Goal: Task Accomplishment & Management: Complete application form

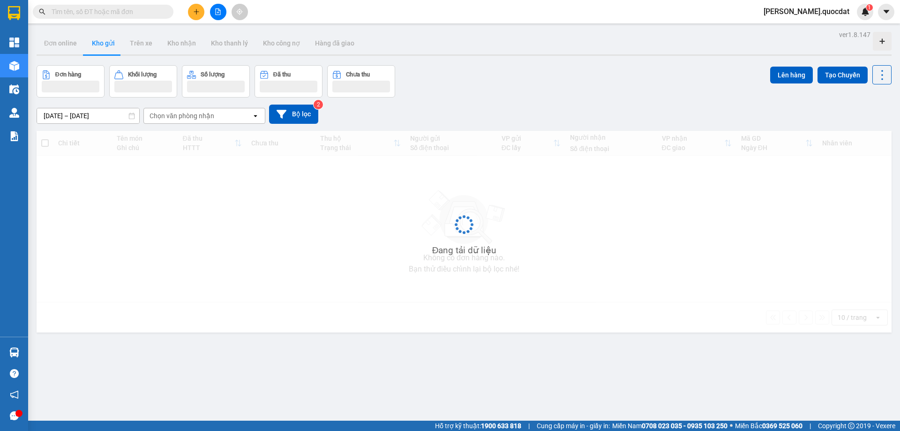
click at [194, 12] on icon "plus" at bounding box center [196, 11] width 7 height 7
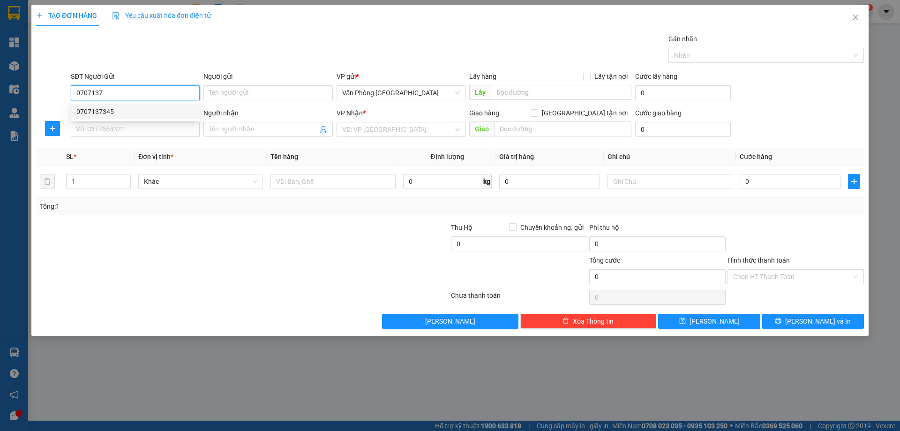
click at [115, 116] on div "0707137345" at bounding box center [135, 111] width 118 height 10
type input "0707137345"
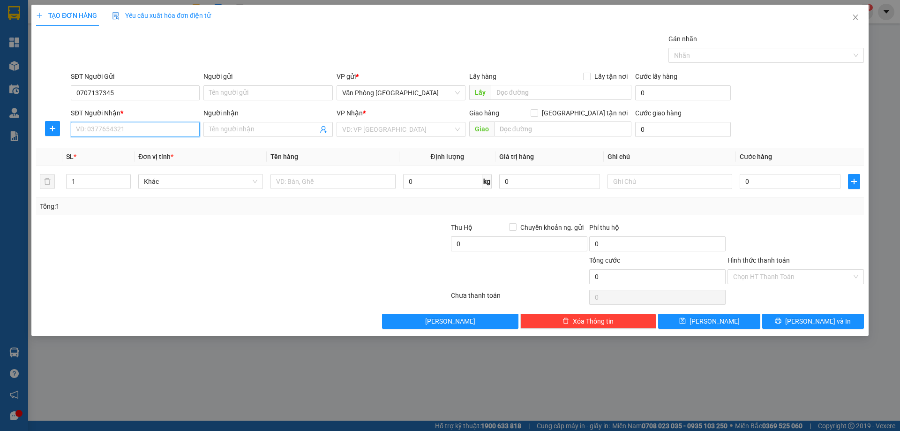
click at [112, 126] on input "SĐT Người Nhận *" at bounding box center [135, 129] width 129 height 15
click at [103, 163] on div "0928749739" at bounding box center [135, 163] width 118 height 10
type input "0928749739"
type input "CHƠN THÀNH"
click at [135, 126] on input "0928749739" at bounding box center [135, 129] width 129 height 15
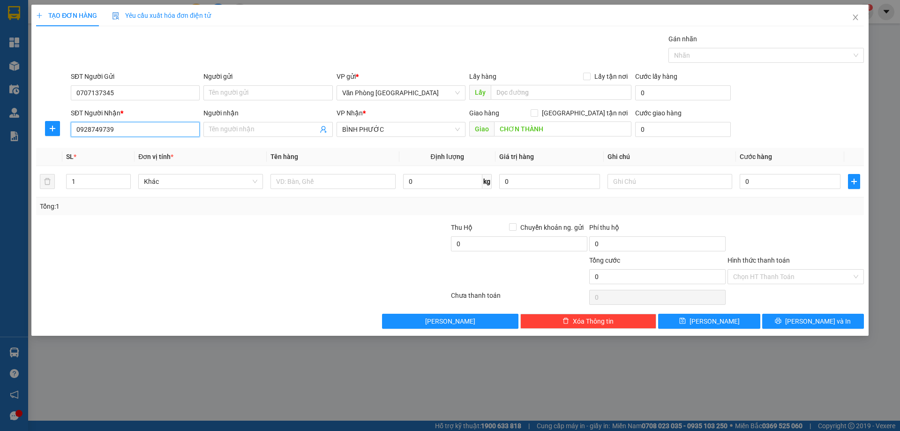
click at [135, 126] on input "0928749739" at bounding box center [135, 129] width 129 height 15
click at [110, 161] on div "0928749739" at bounding box center [135, 163] width 118 height 10
type input "0928749739"
drag, startPoint x: 287, startPoint y: 173, endPoint x: 293, endPoint y: 187, distance: 15.3
click at [287, 174] on div at bounding box center [332, 181] width 125 height 19
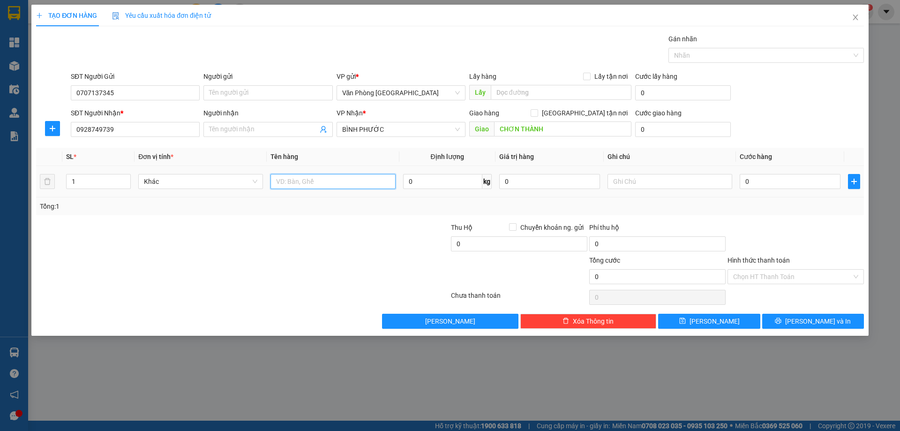
click at [293, 187] on input "text" at bounding box center [332, 181] width 125 height 15
type input "1 LỒNG CHIM"
type input "3"
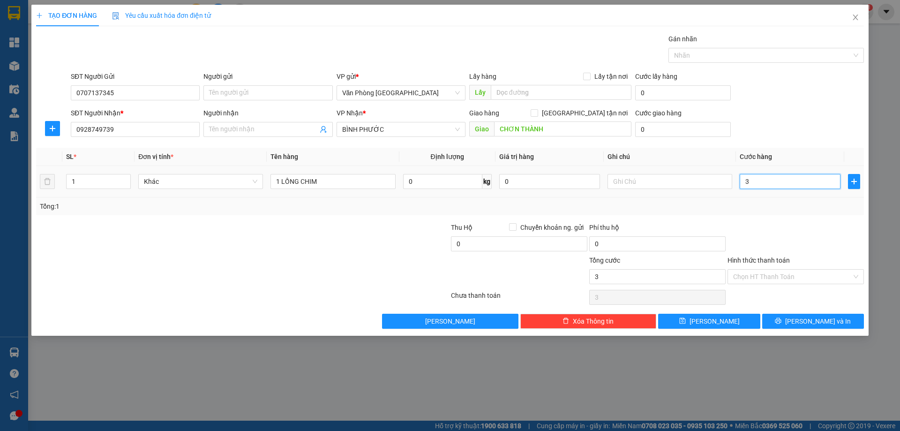
type input "30"
type input "300"
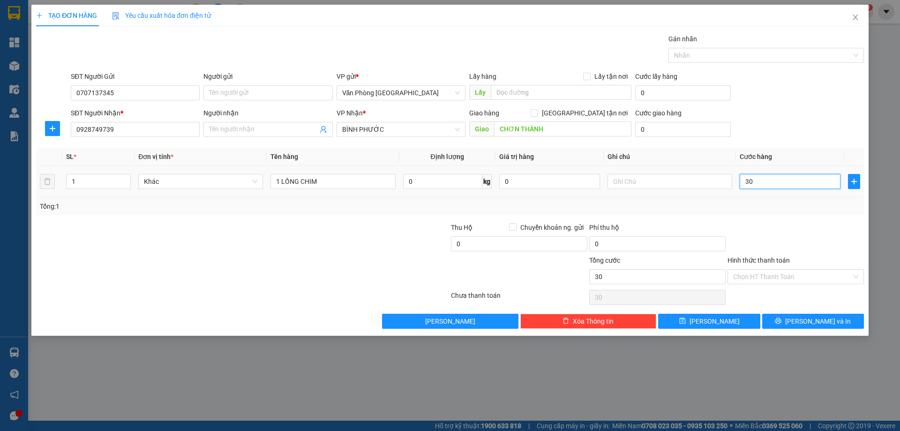
type input "300"
type input "300.000"
click at [281, 269] on div at bounding box center [173, 271] width 277 height 33
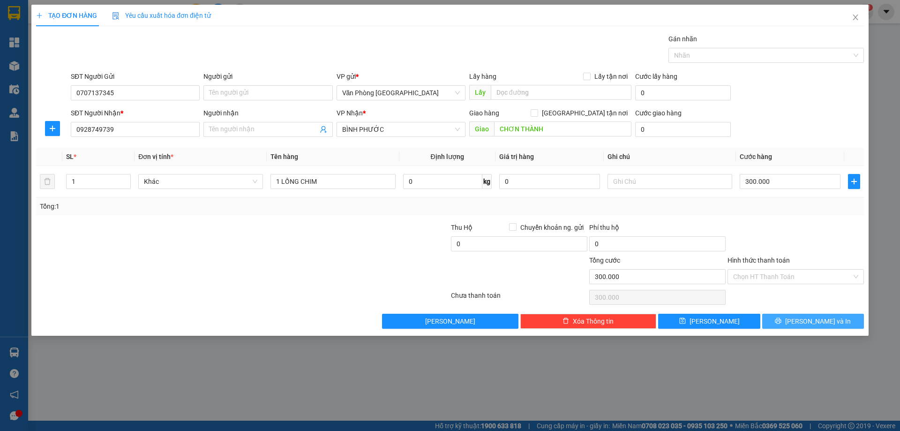
click at [803, 315] on button "Lưu và In" at bounding box center [813, 321] width 102 height 15
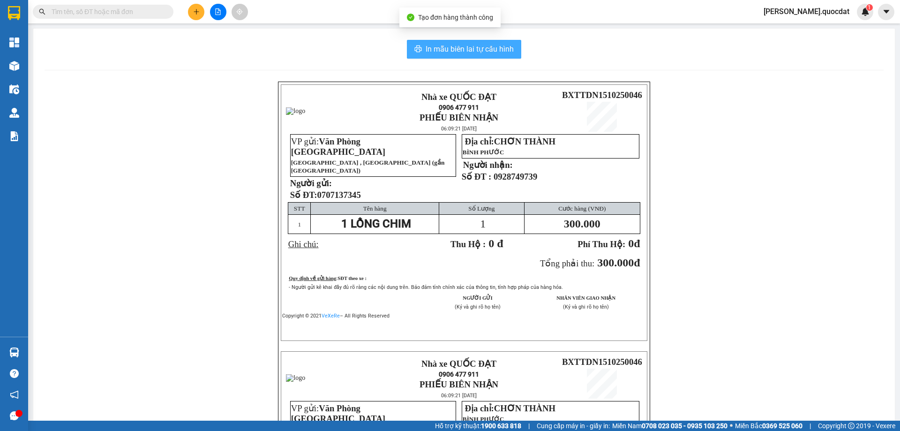
click at [451, 52] on span "In mẫu biên lai tự cấu hình" at bounding box center [470, 49] width 88 height 12
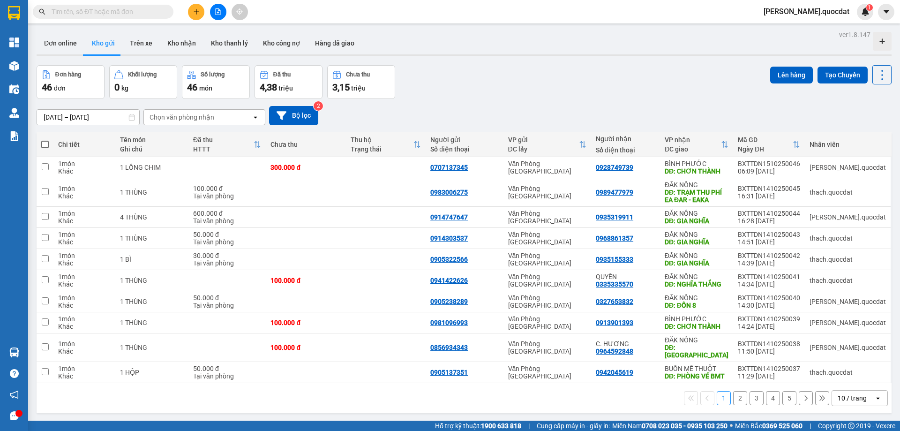
click at [106, 121] on div "ver 1.8.147 Đơn online Kho gửi Trên xe Kho nhận Kho thanh lý Kho công nợ Hàng đ…" at bounding box center [464, 243] width 862 height 431
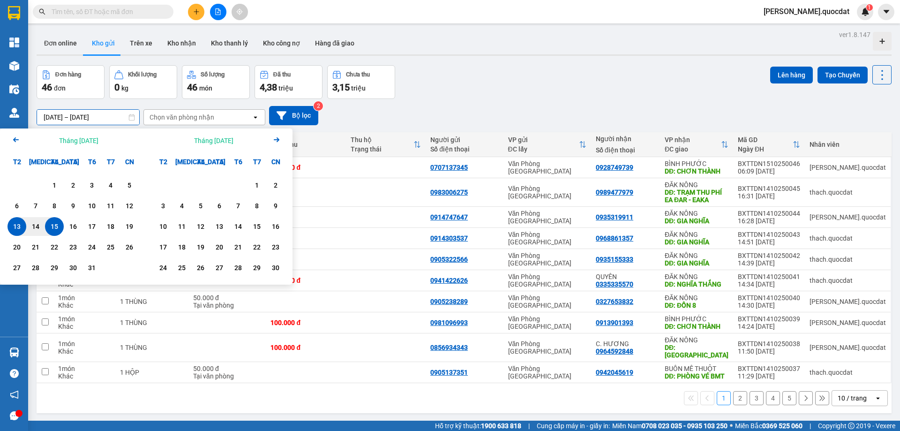
click at [49, 226] on div "15" at bounding box center [54, 226] width 13 height 11
drag, startPoint x: 49, startPoint y: 226, endPoint x: 8, endPoint y: 3, distance: 226.4
click at [49, 226] on div "15" at bounding box center [54, 226] width 13 height 11
type input "15/10/2025 – 15/10/2025"
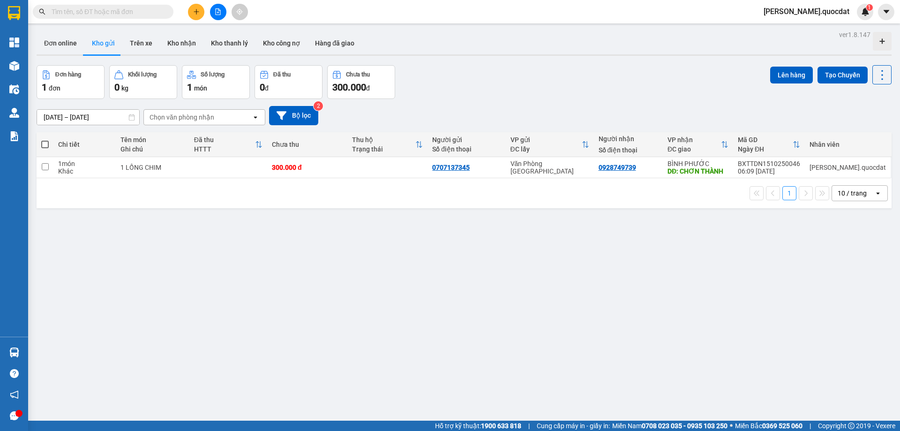
click at [187, 15] on div at bounding box center [218, 12] width 70 height 16
click at [192, 12] on button at bounding box center [196, 12] width 16 height 16
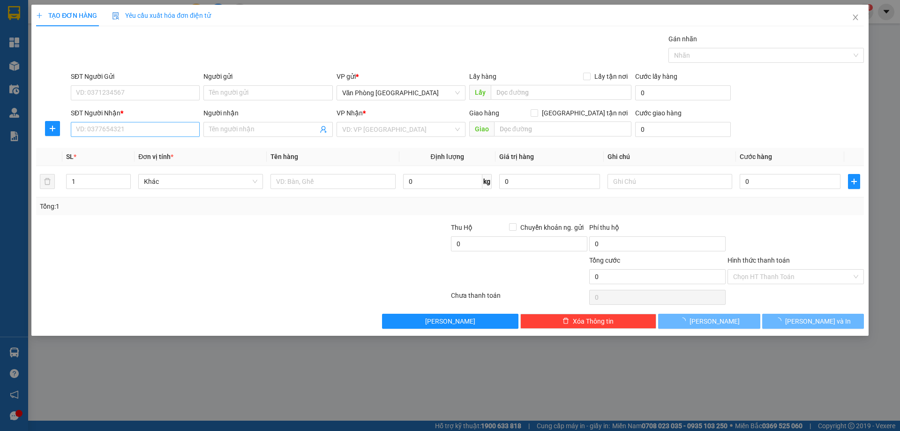
drag, startPoint x: 126, startPoint y: 138, endPoint x: 121, endPoint y: 133, distance: 7.6
click at [125, 138] on div "SĐT Người Nhận * VD: 0377654321" at bounding box center [135, 124] width 129 height 33
click at [121, 133] on input "SĐT Người Nhận *" at bounding box center [135, 129] width 129 height 15
click at [150, 135] on input "0974705702" at bounding box center [135, 129] width 129 height 15
type input "0974705702"
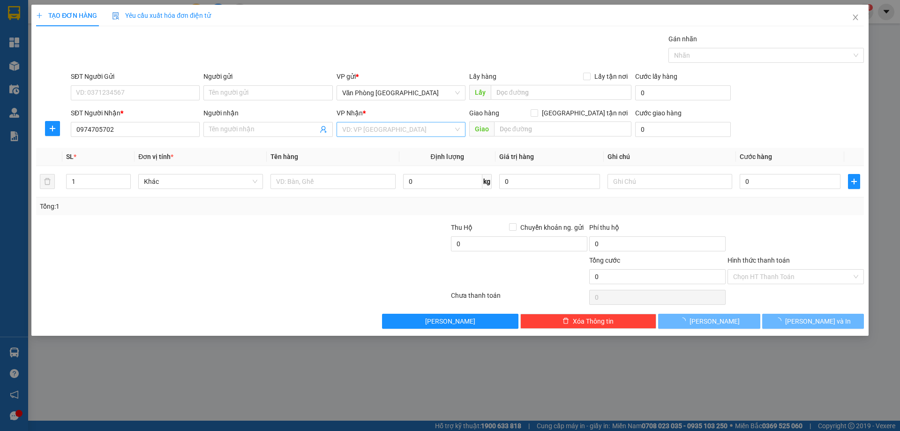
drag, startPoint x: 402, startPoint y: 127, endPoint x: 369, endPoint y: 135, distance: 33.2
click at [401, 127] on input "search" at bounding box center [397, 129] width 111 height 14
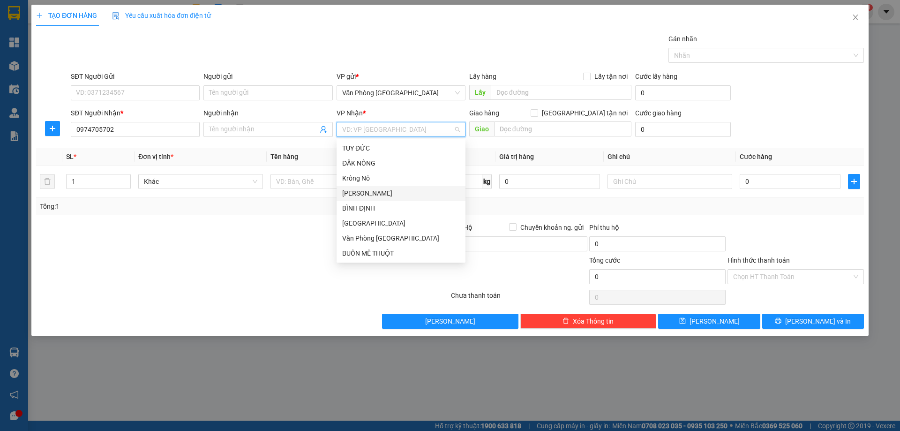
click at [374, 191] on div "GIA LAI" at bounding box center [401, 193] width 118 height 10
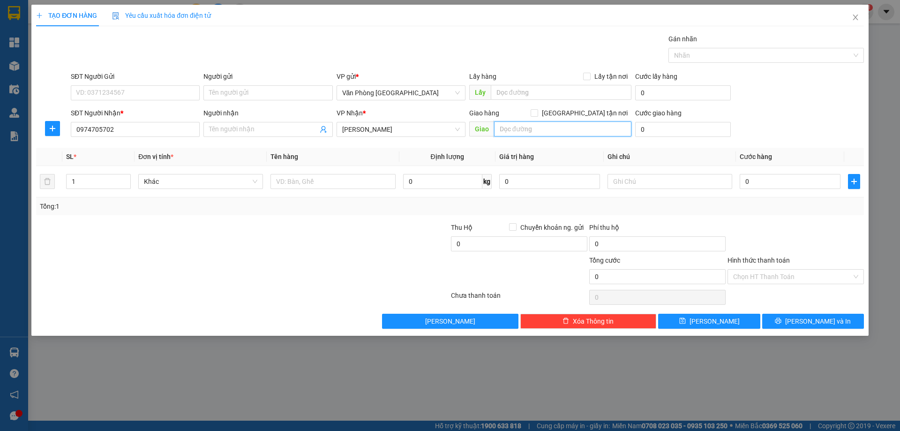
click at [528, 134] on input "text" at bounding box center [562, 128] width 137 height 15
type input "e"
type input "EAHLEO"
click at [331, 176] on input "text" at bounding box center [332, 181] width 125 height 15
type input "2 CAN"
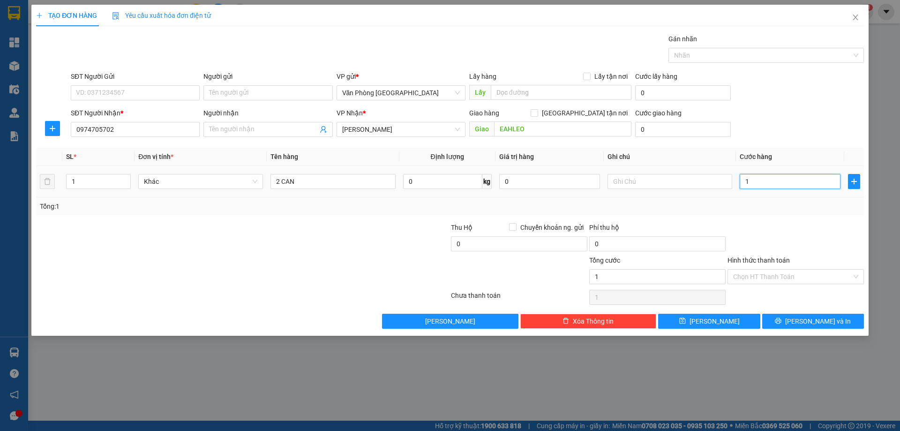
type input "1"
type input "10"
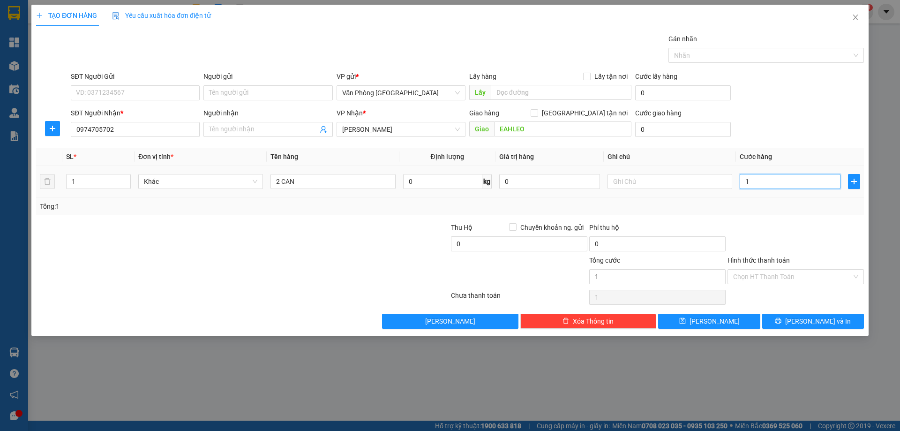
type input "10"
type input "100"
type input "100.000"
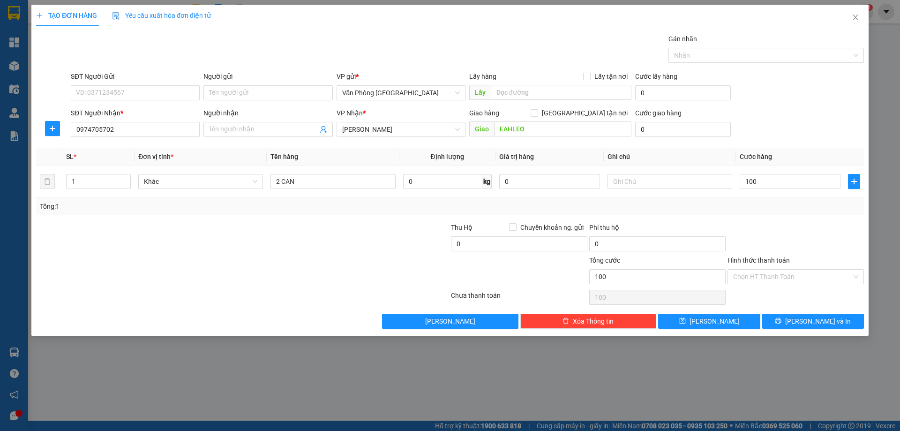
type input "100.000"
click at [789, 262] on label "Hình thức thanh toán" at bounding box center [758, 259] width 62 height 7
click at [789, 269] on input "Hình thức thanh toán" at bounding box center [792, 276] width 119 height 14
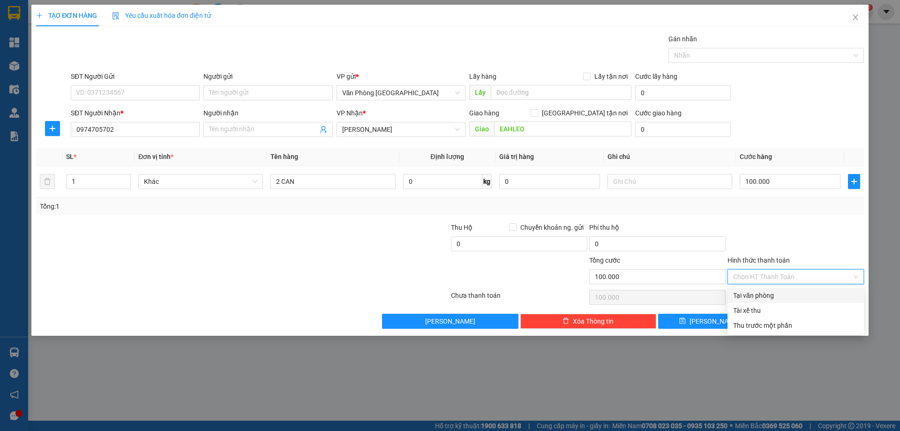
click at [790, 276] on input "Hình thức thanh toán" at bounding box center [792, 276] width 119 height 14
click at [762, 296] on div "Tại văn phòng" at bounding box center [795, 295] width 125 height 10
type input "0"
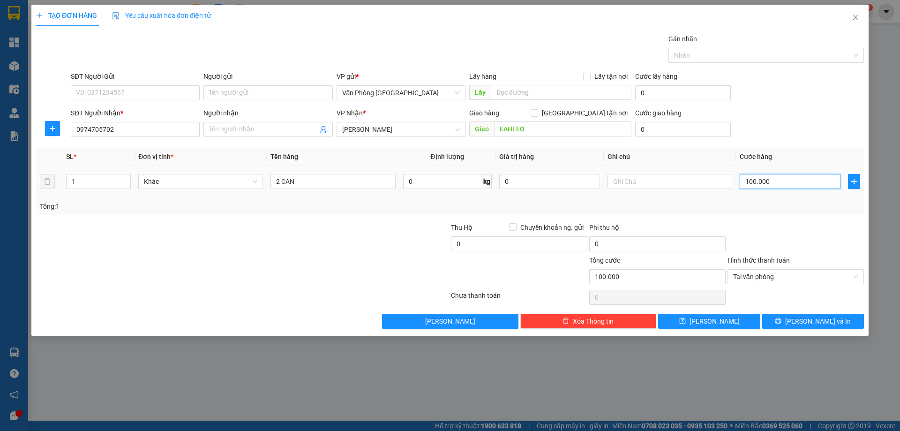
click at [780, 187] on input "100.000" at bounding box center [790, 181] width 101 height 15
type input "0"
click at [785, 217] on div "Transit Pickup Surcharge Ids Transit Deliver Surcharge Ids Transit Deliver Surc…" at bounding box center [450, 181] width 828 height 295
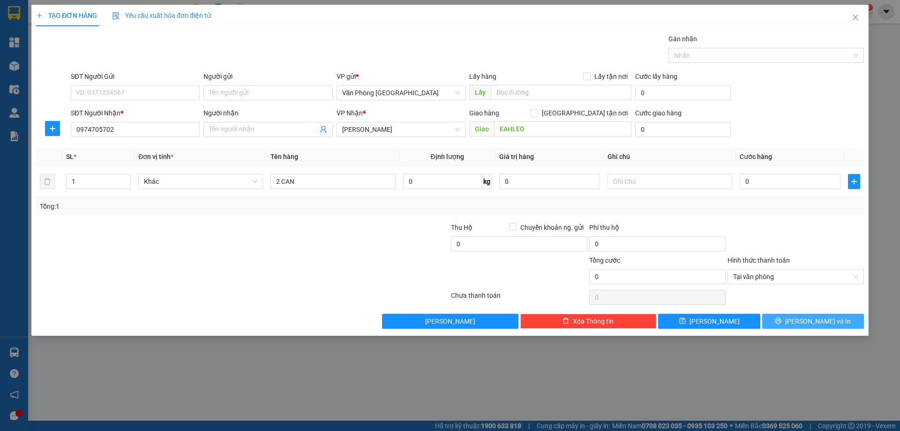
click at [781, 319] on icon "printer" at bounding box center [778, 320] width 7 height 7
click at [814, 234] on div at bounding box center [795, 238] width 138 height 33
click at [728, 319] on button "Lưu" at bounding box center [709, 321] width 102 height 15
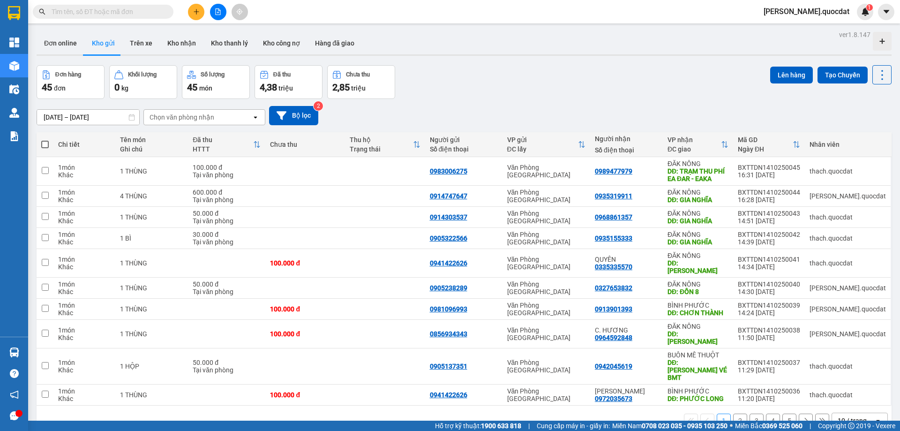
click at [127, 10] on input "text" at bounding box center [107, 12] width 111 height 10
paste input "0928749739"
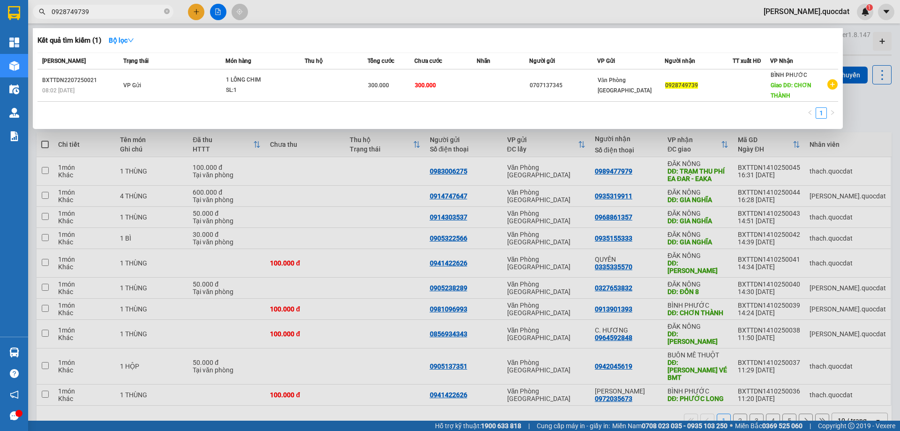
type input "0928749739"
